Goal: Task Accomplishment & Management: Manage account settings

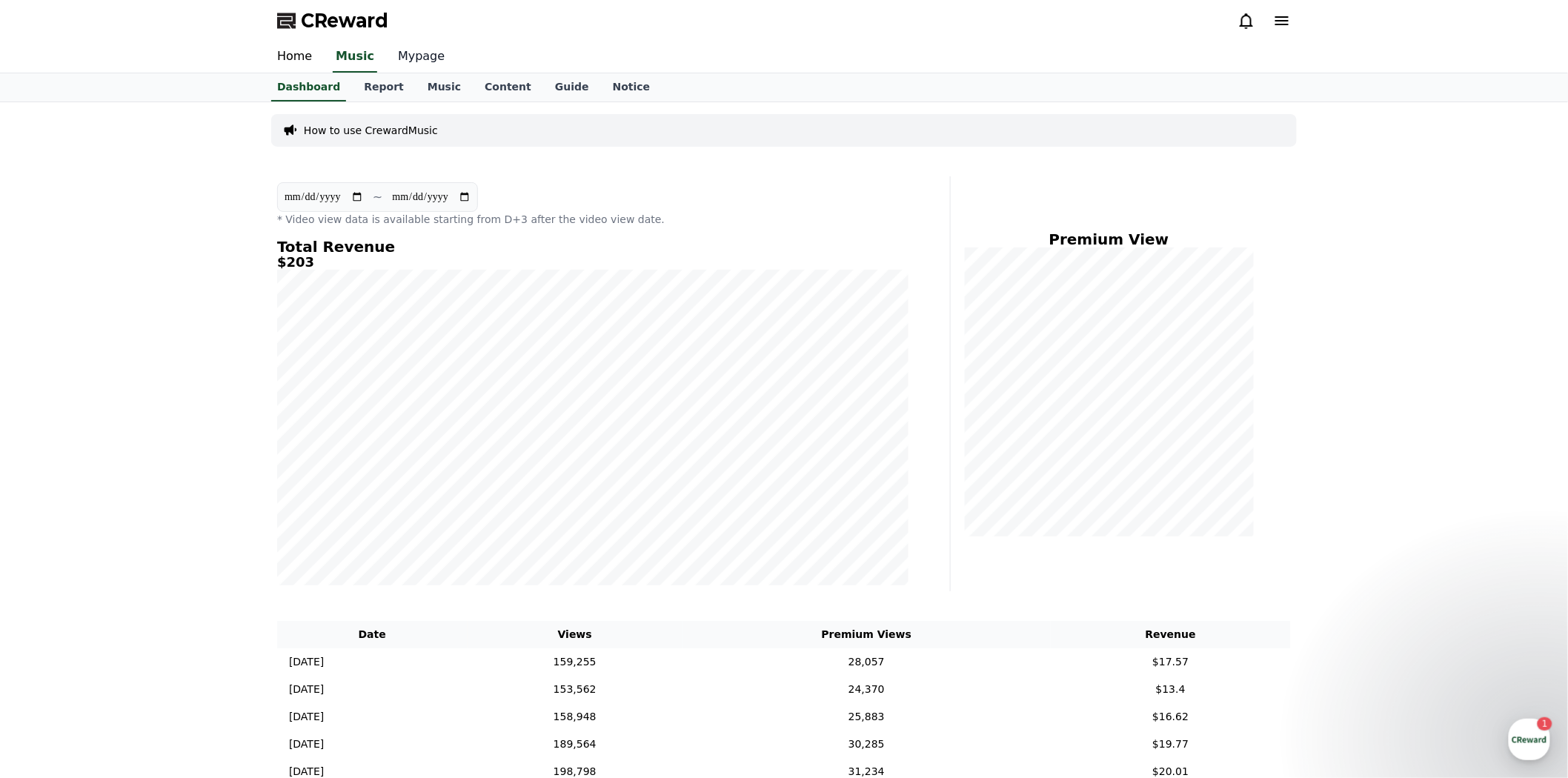
click at [417, 43] on link "Mypage" at bounding box center [421, 57] width 70 height 31
click at [406, 59] on link "Mypage" at bounding box center [420, 57] width 59 height 31
select select "**********"
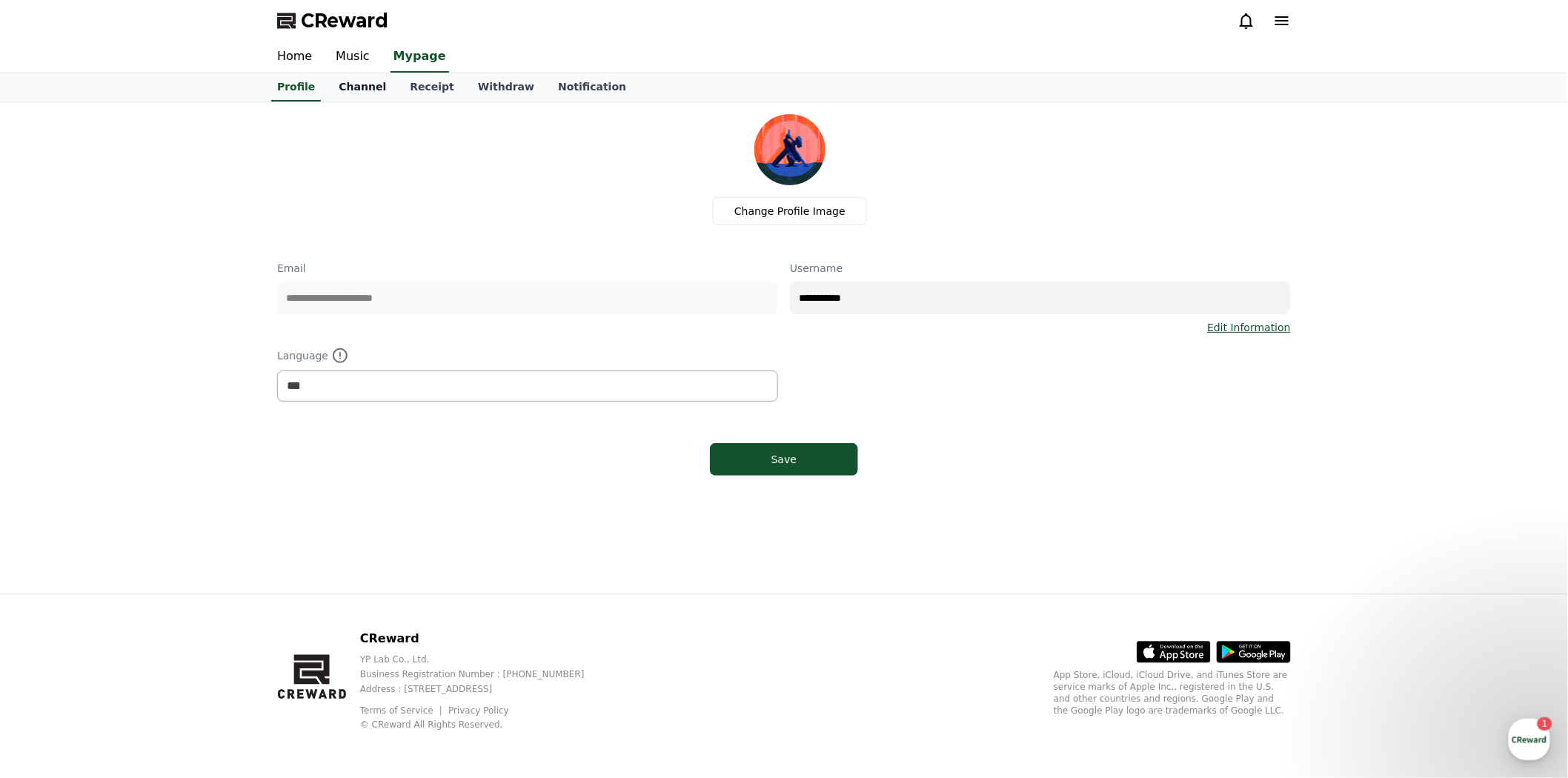
drag, startPoint x: 410, startPoint y: 63, endPoint x: 374, endPoint y: 88, distance: 43.8
click at [374, 87] on link "Channel" at bounding box center [362, 88] width 71 height 29
click at [361, 88] on link "Channel" at bounding box center [362, 88] width 59 height 29
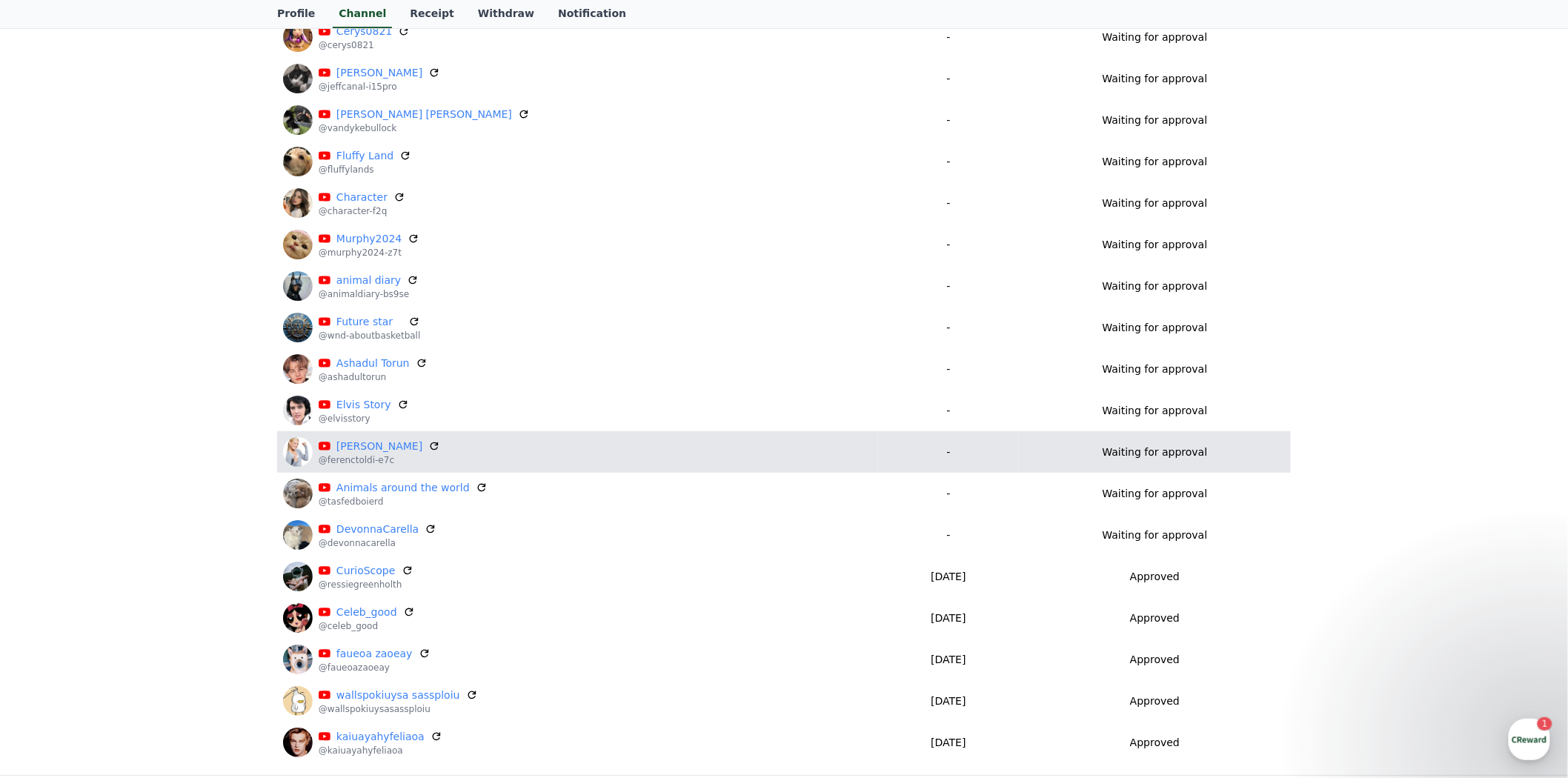
scroll to position [1768, 0]
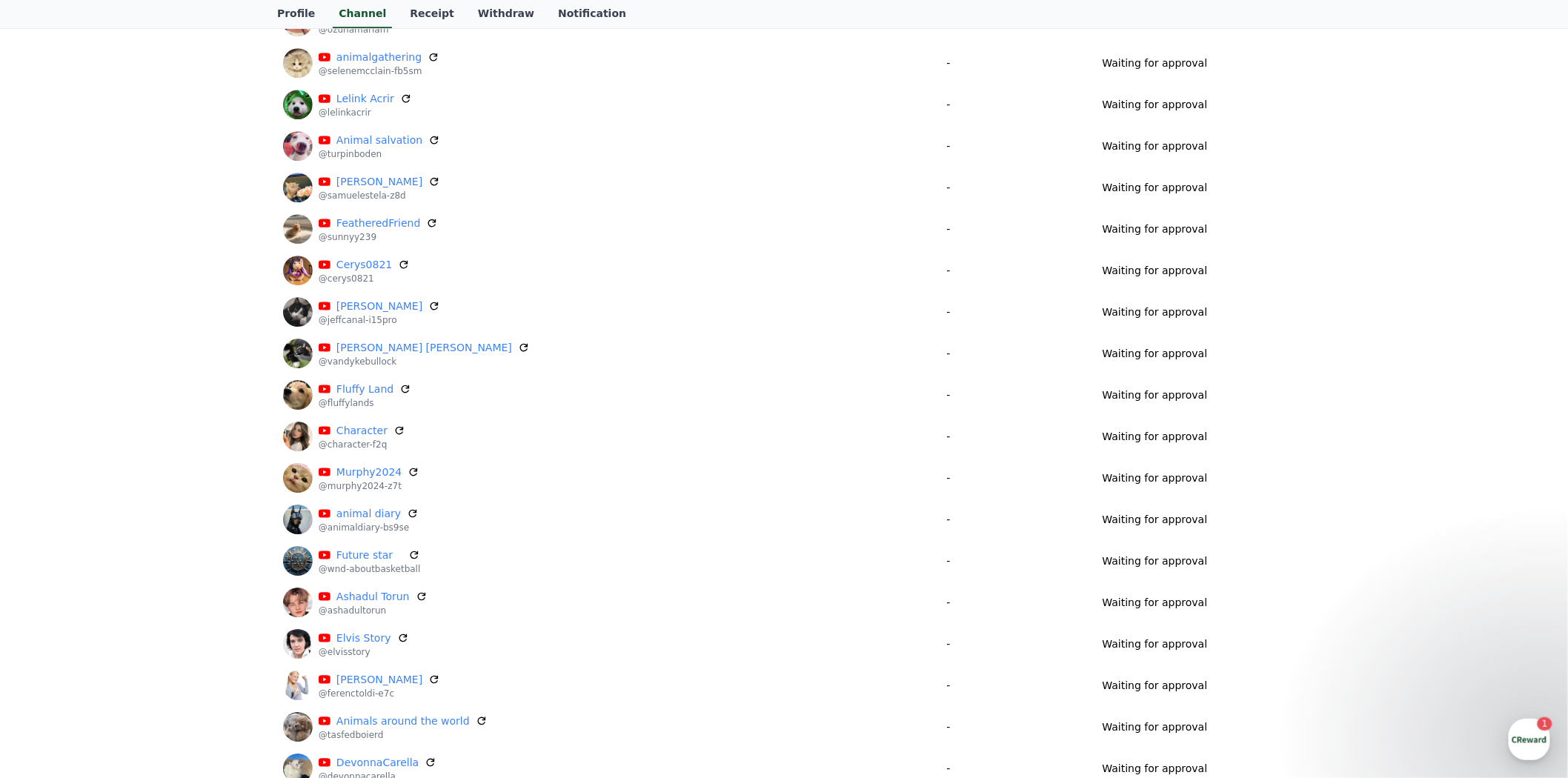
click at [1523, 726] on div "button" at bounding box center [1529, 739] width 41 height 41
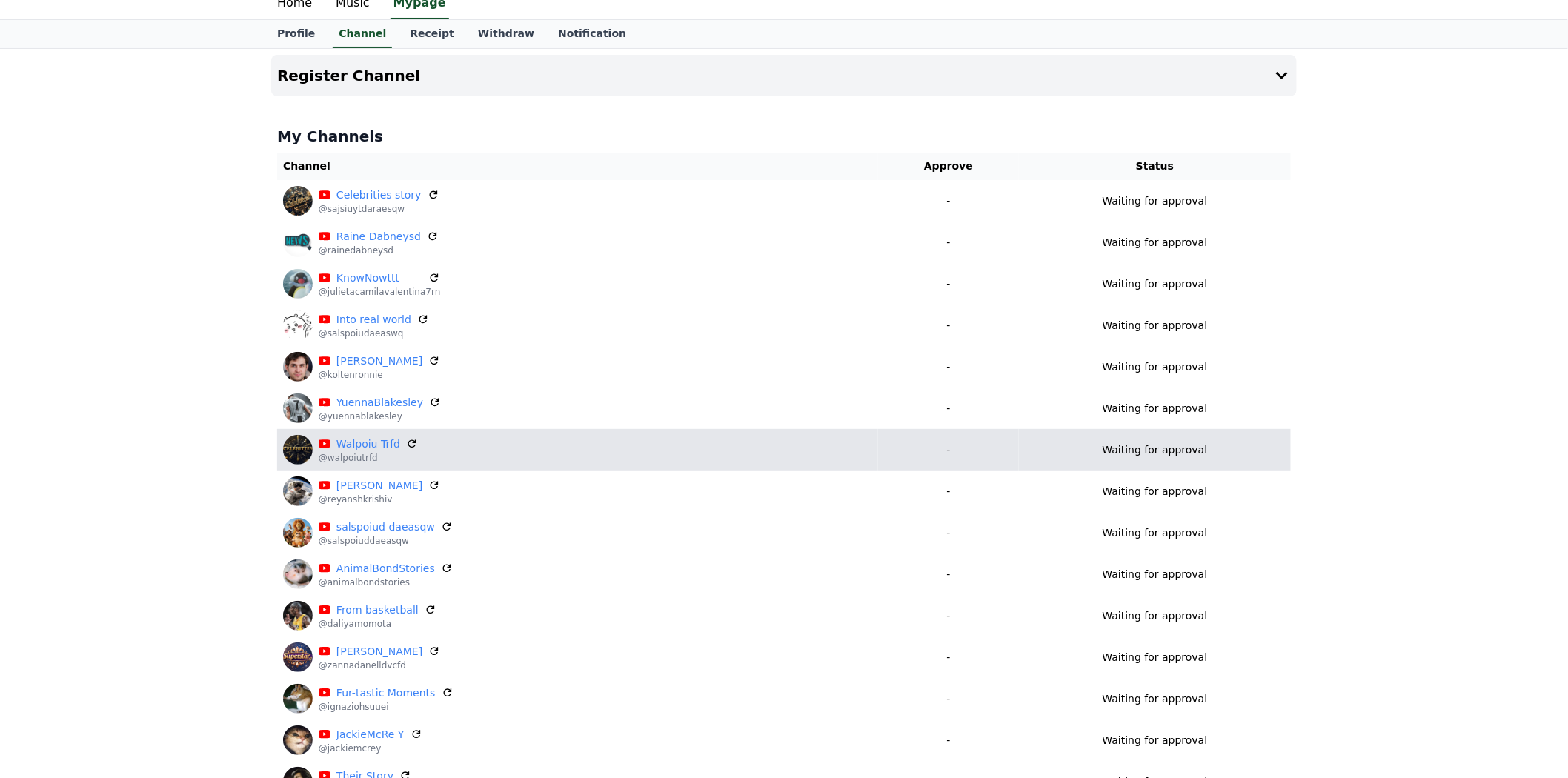
scroll to position [0, 0]
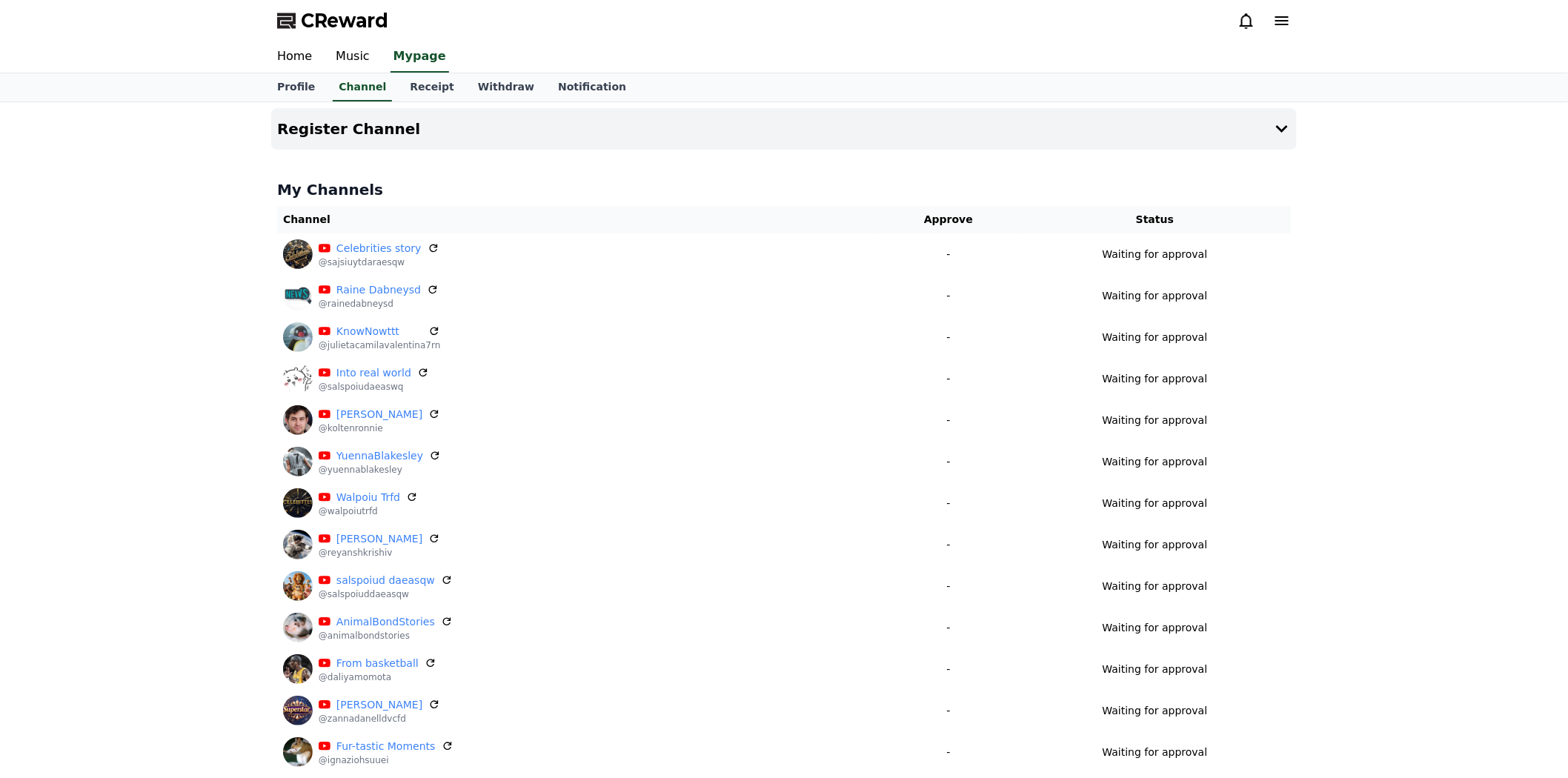
click at [1246, 31] on div at bounding box center [1265, 21] width 53 height 24
click at [1248, 27] on icon at bounding box center [1246, 20] width 18 height 18
click at [363, 55] on link "Music" at bounding box center [352, 57] width 58 height 31
click at [419, 65] on link "Mypage" at bounding box center [421, 57] width 70 height 31
click at [1243, 18] on icon at bounding box center [1246, 20] width 13 height 16
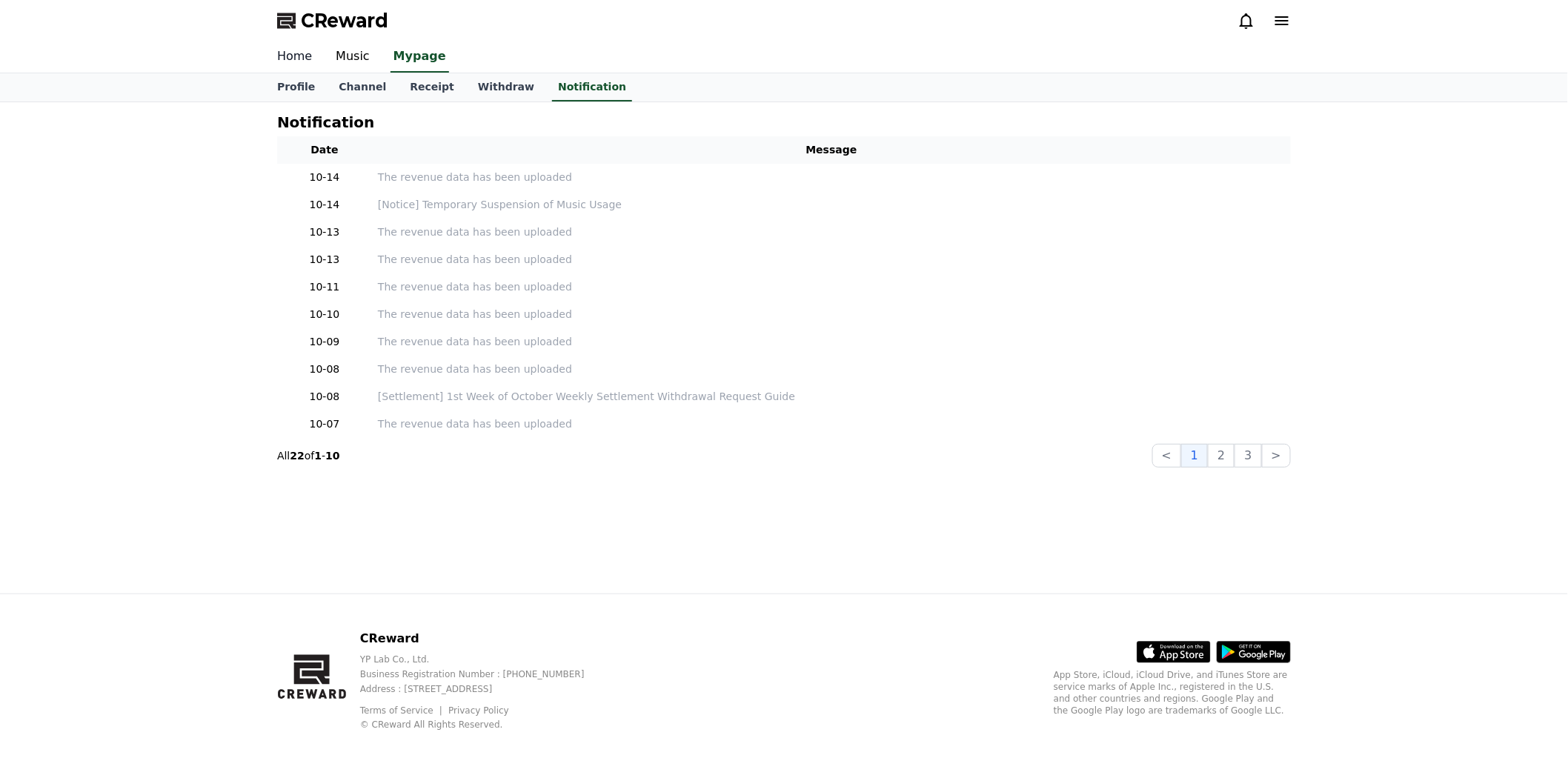
click at [290, 53] on link "Home" at bounding box center [295, 57] width 59 height 31
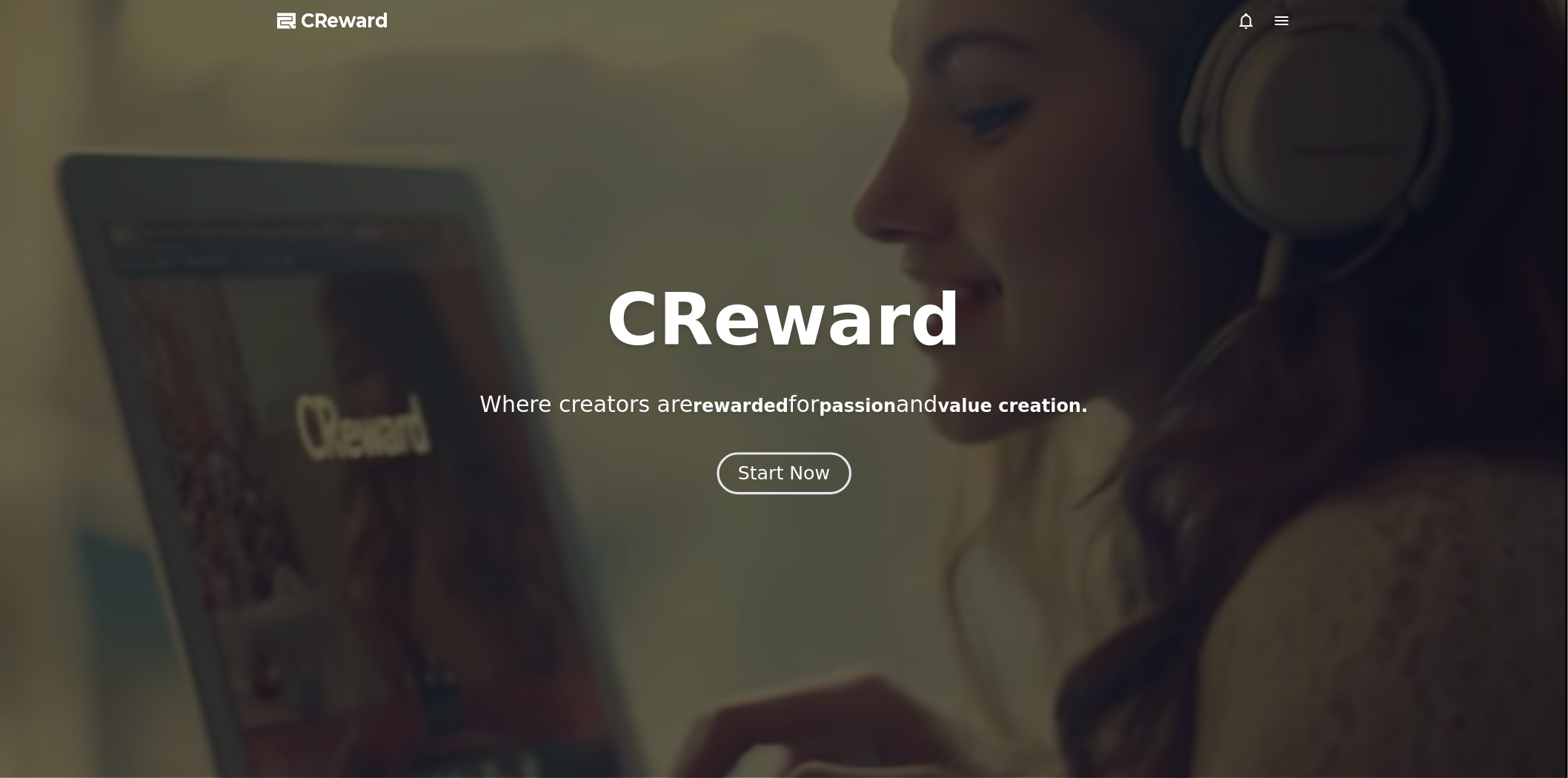
click at [793, 477] on div "Start Now" at bounding box center [784, 473] width 92 height 25
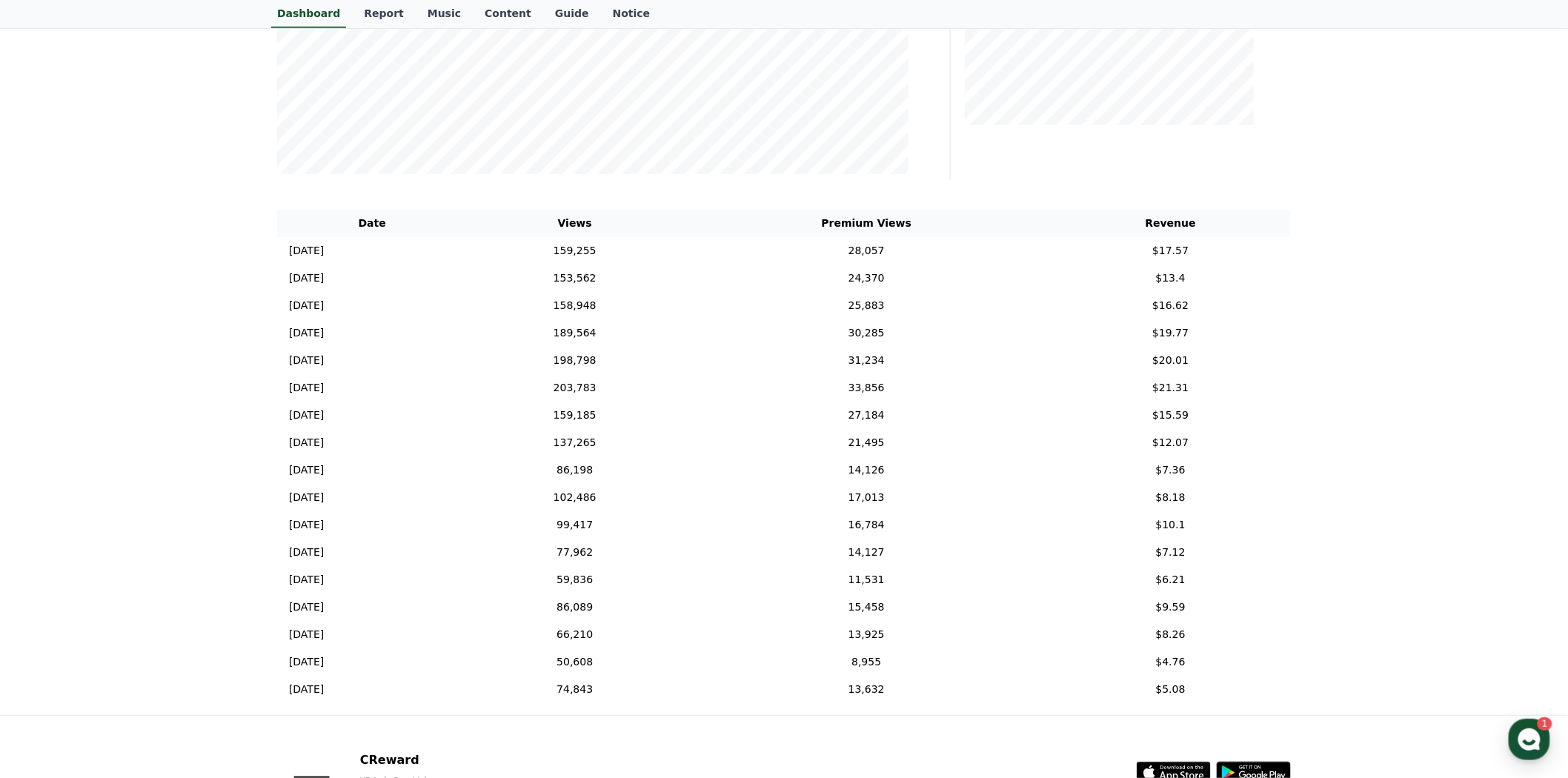
scroll to position [531, 0]
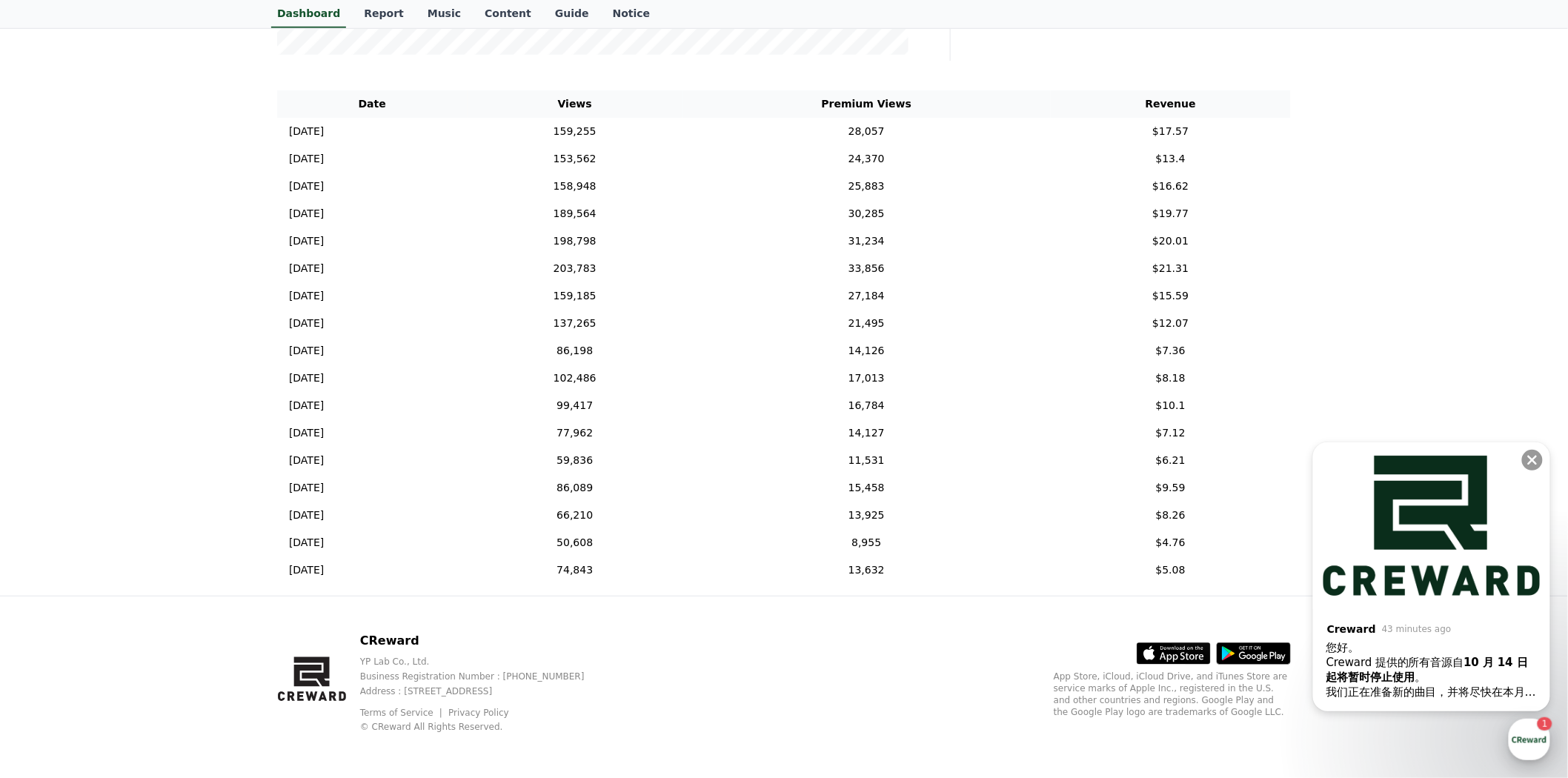
click at [1536, 737] on div "button" at bounding box center [1529, 739] width 41 height 41
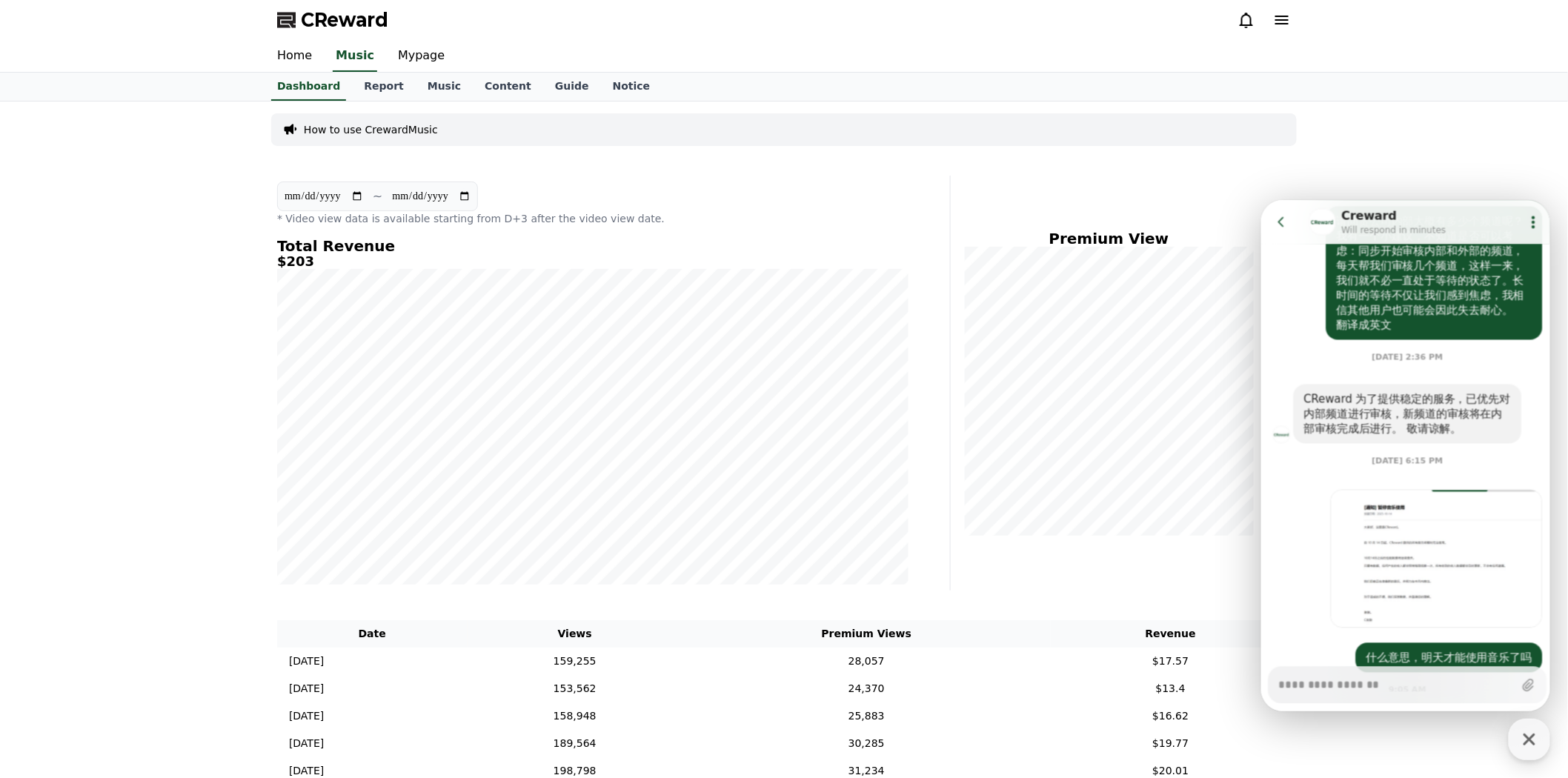
scroll to position [0, 0]
type textarea "*"
click at [380, 83] on link "Report" at bounding box center [383, 88] width 64 height 29
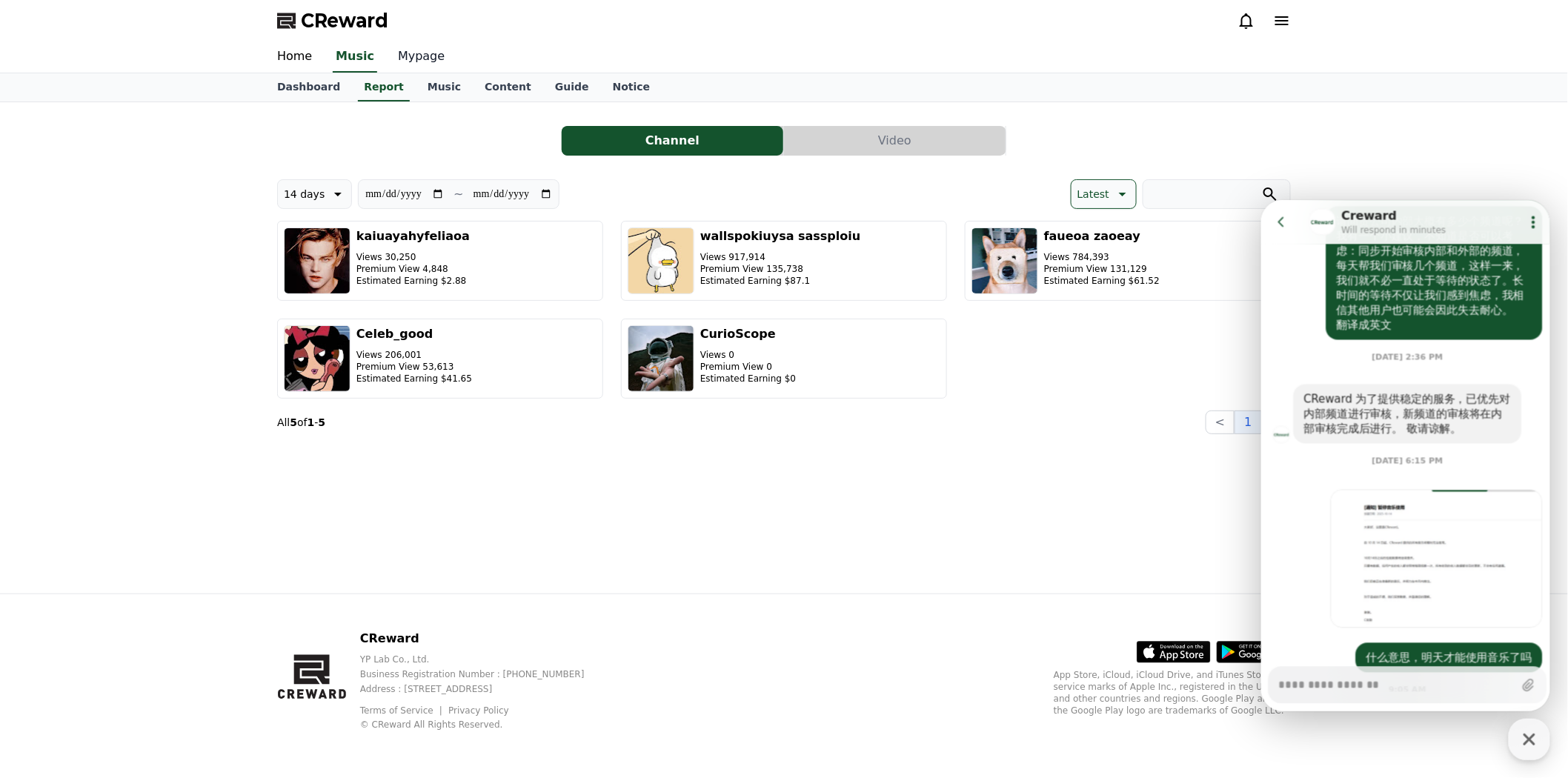
click at [411, 63] on link "Mypage" at bounding box center [421, 57] width 70 height 31
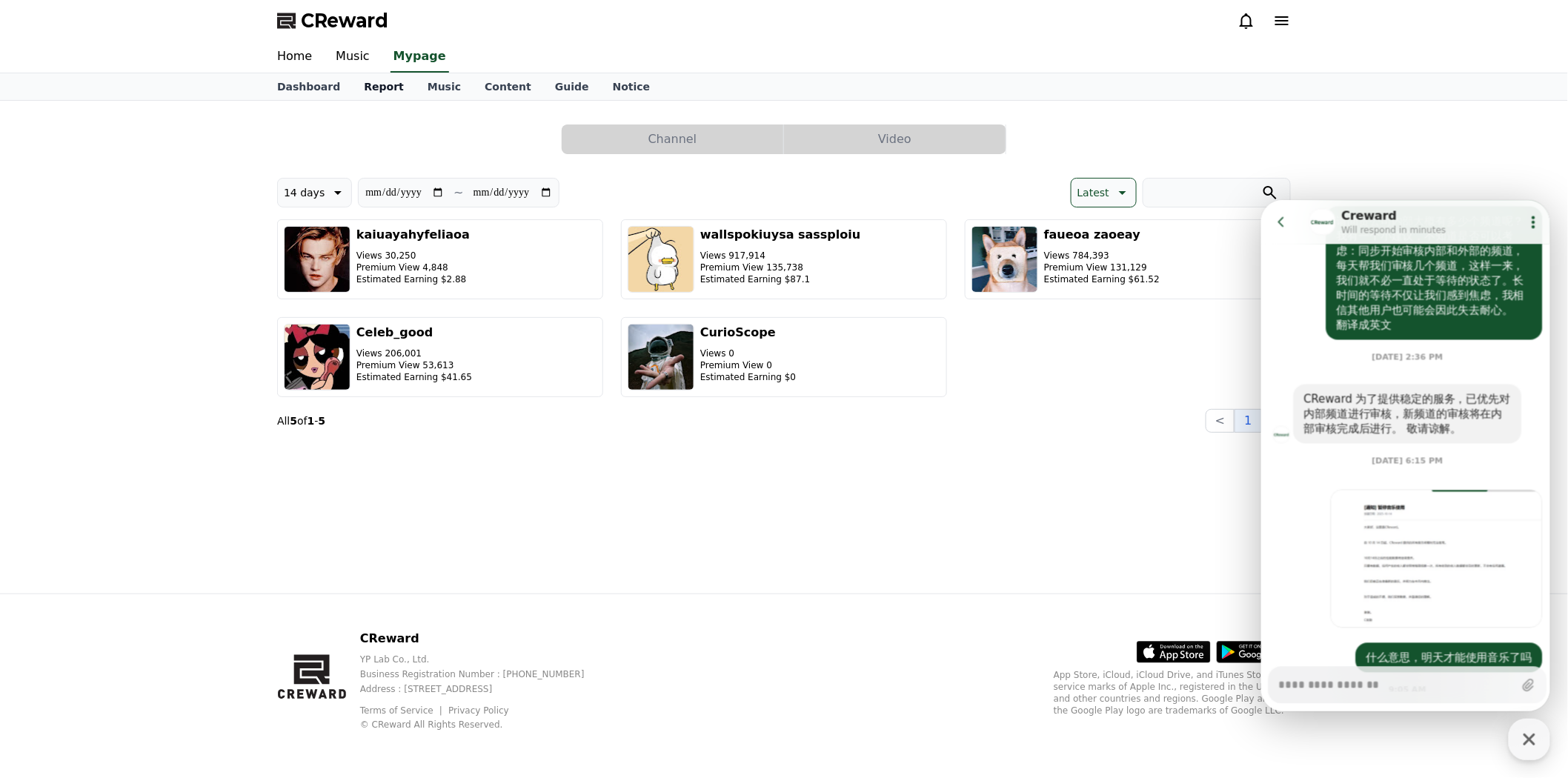
click at [378, 82] on link "Report" at bounding box center [383, 87] width 64 height 27
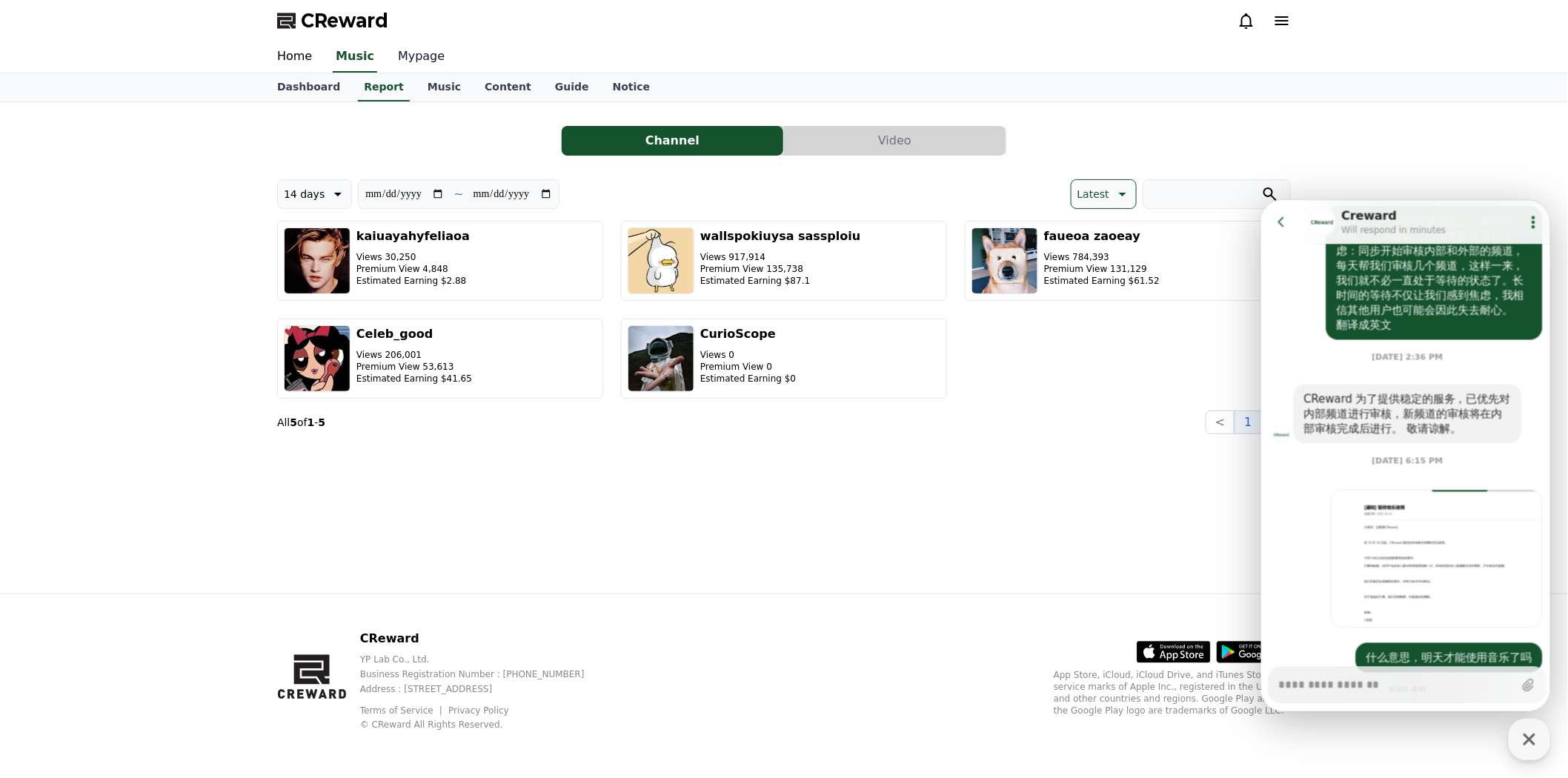
click at [415, 58] on link "Mypage" at bounding box center [421, 57] width 70 height 31
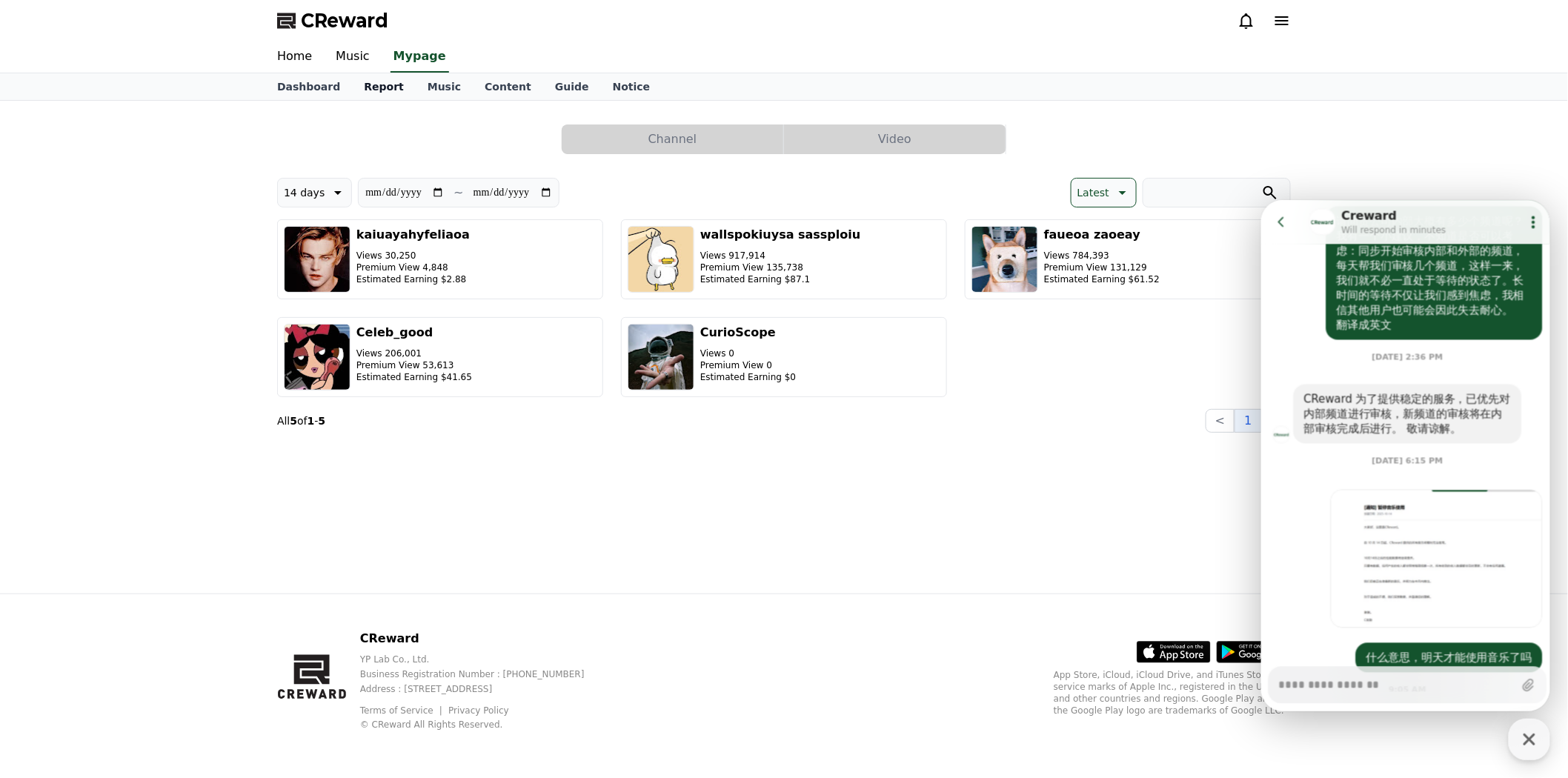
select select "**********"
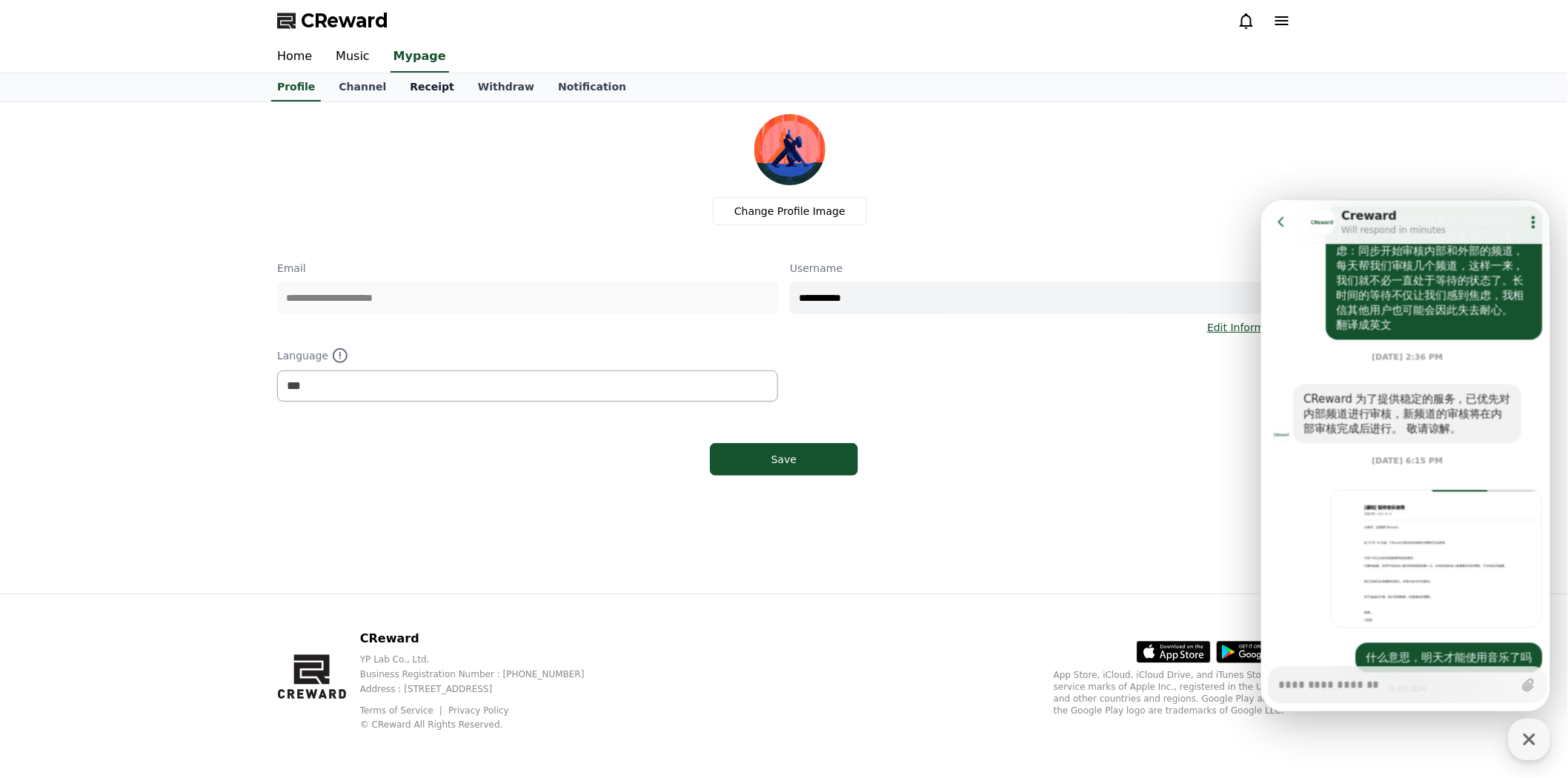
click at [418, 90] on link "Receipt" at bounding box center [432, 88] width 68 height 29
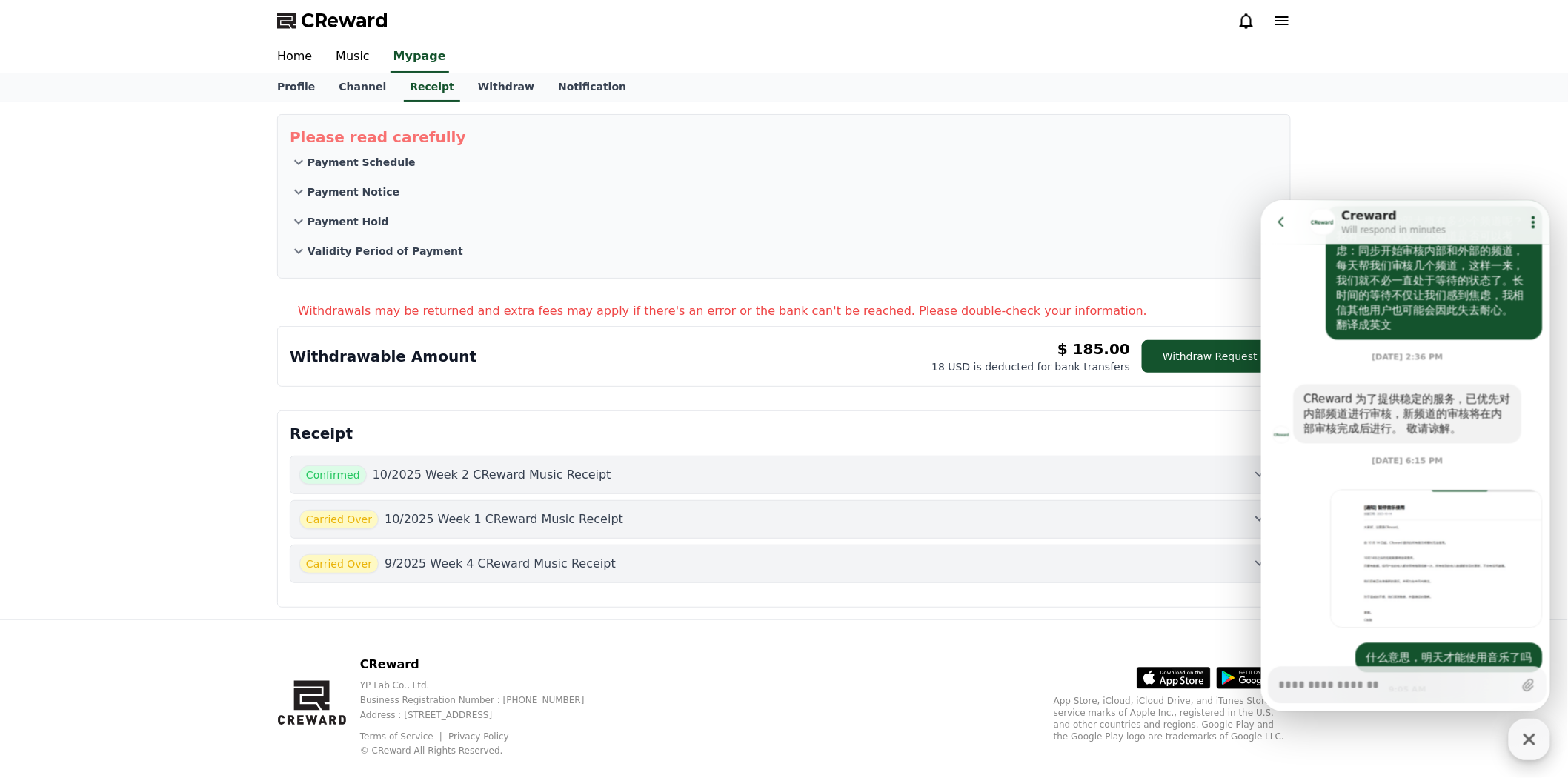
click at [1532, 738] on icon "button" at bounding box center [1529, 739] width 12 height 12
type textarea "*"
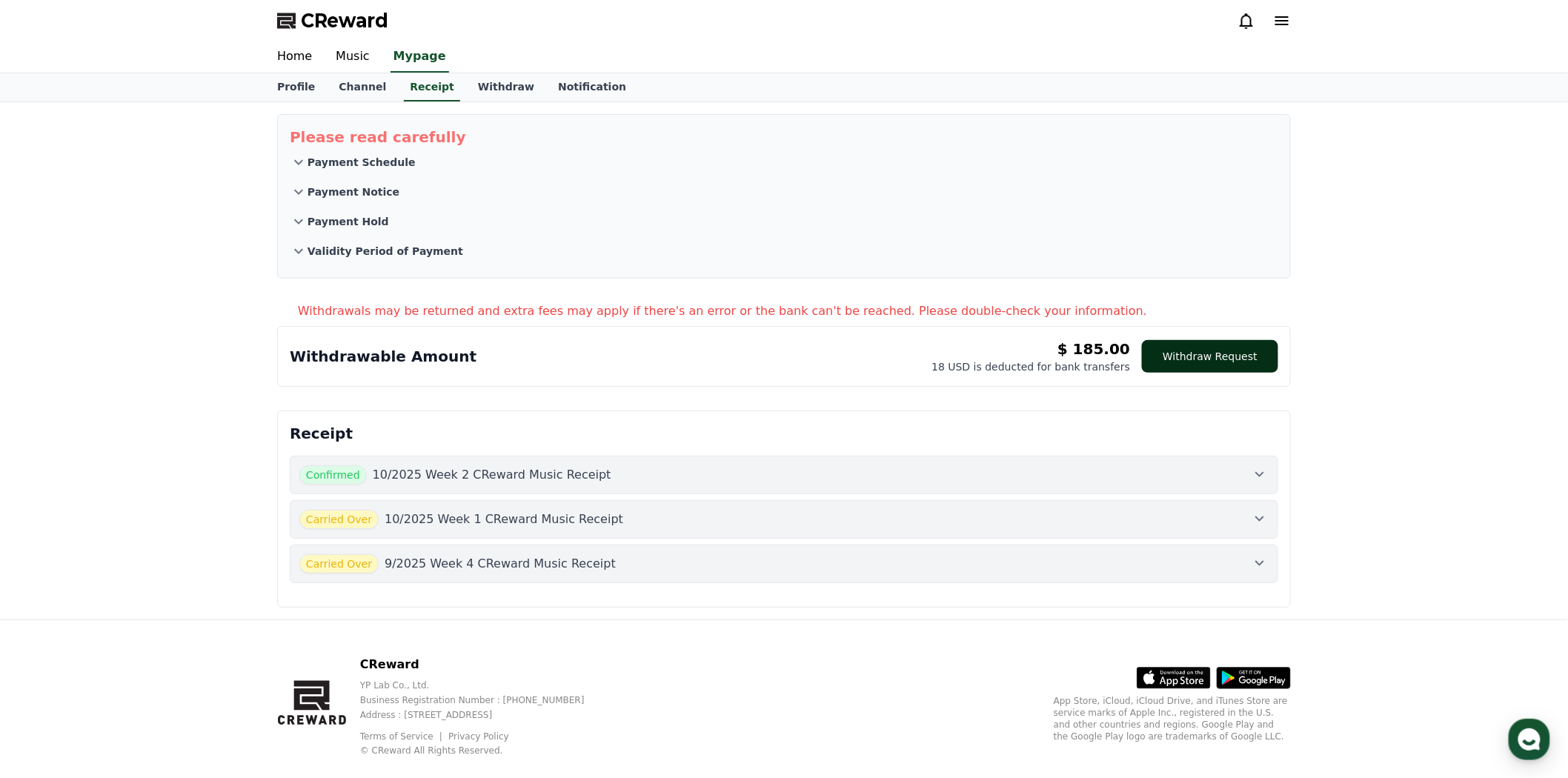
click at [1205, 360] on button "Withdraw Request" at bounding box center [1210, 356] width 136 height 32
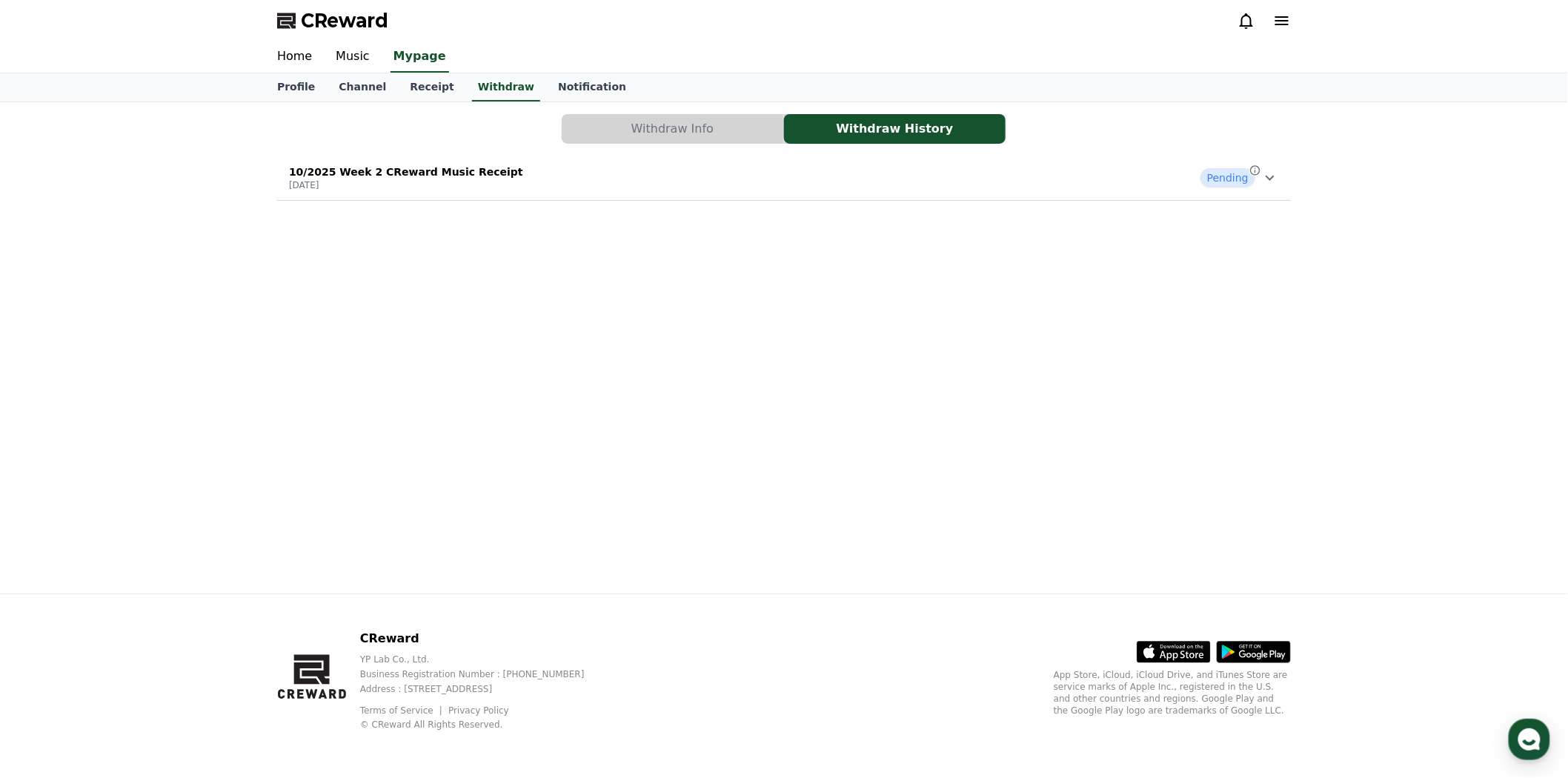
click at [1233, 336] on div "Withdraw Info Withdraw History 10/2025 Week 2 CReward Music Receipt 2025-10-15 …" at bounding box center [784, 348] width 1038 height 491
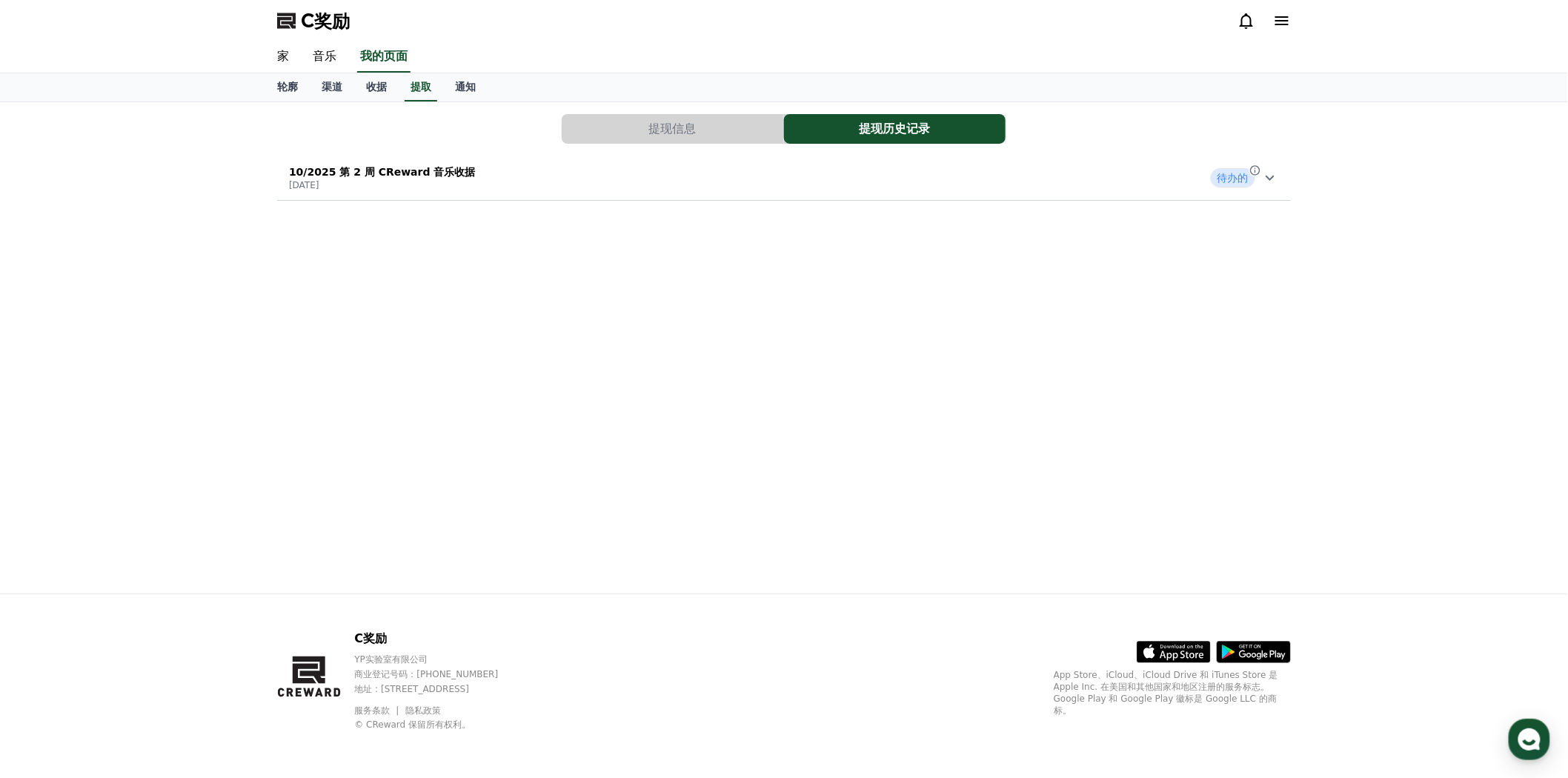
click at [1273, 179] on icon at bounding box center [1270, 177] width 18 height 18
